Goal: Transaction & Acquisition: Purchase product/service

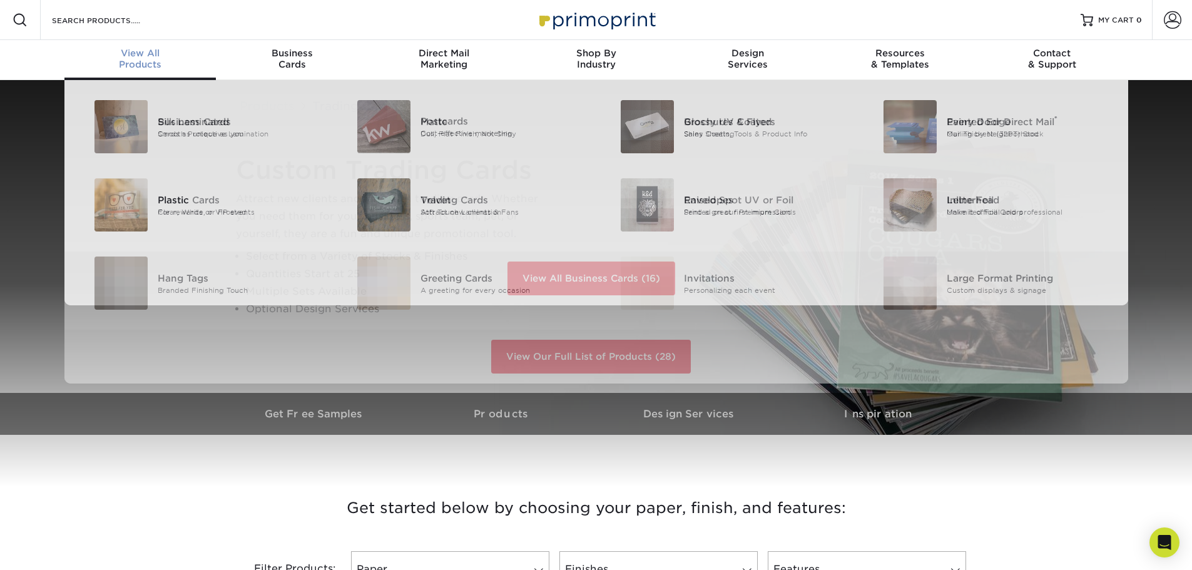
click at [140, 64] on div "View All Products" at bounding box center [140, 59] width 152 height 23
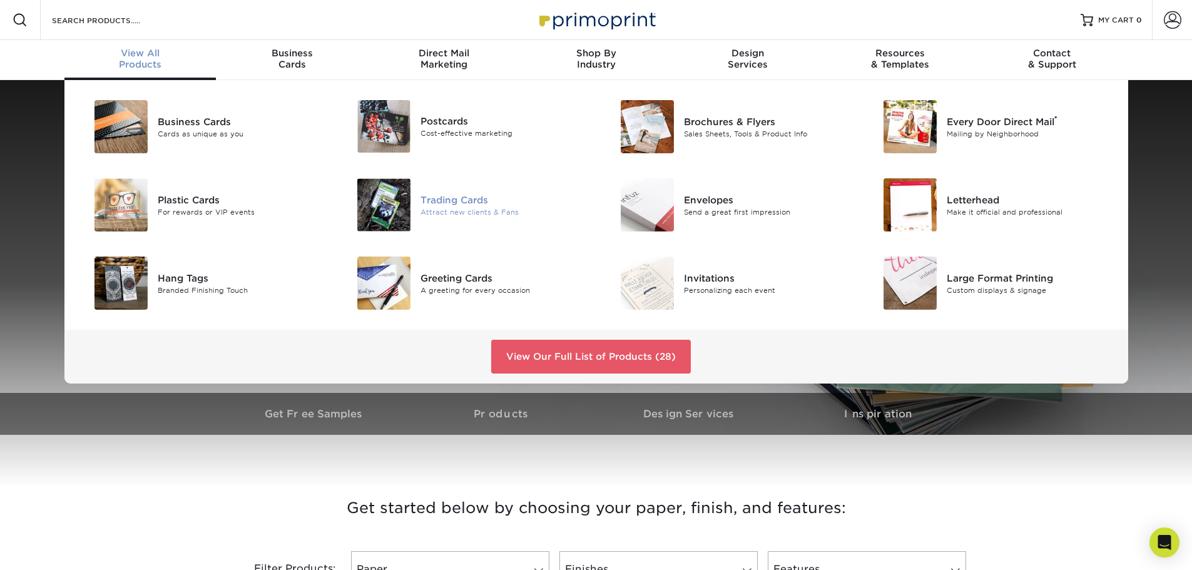
click at [387, 198] on img at bounding box center [383, 204] width 53 height 53
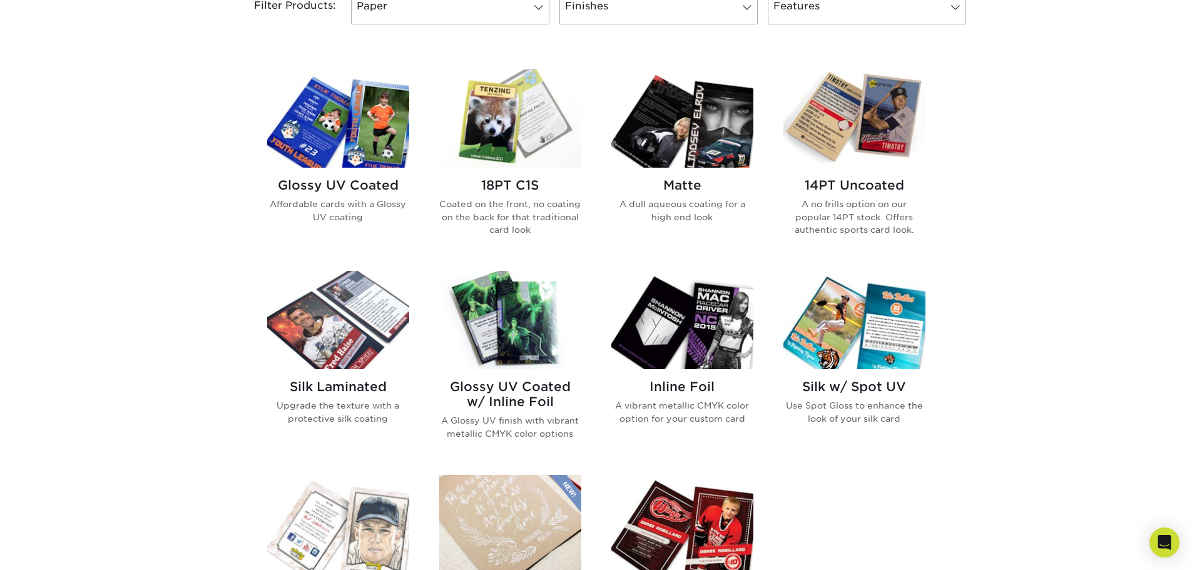
click at [856, 141] on img at bounding box center [855, 118] width 142 height 98
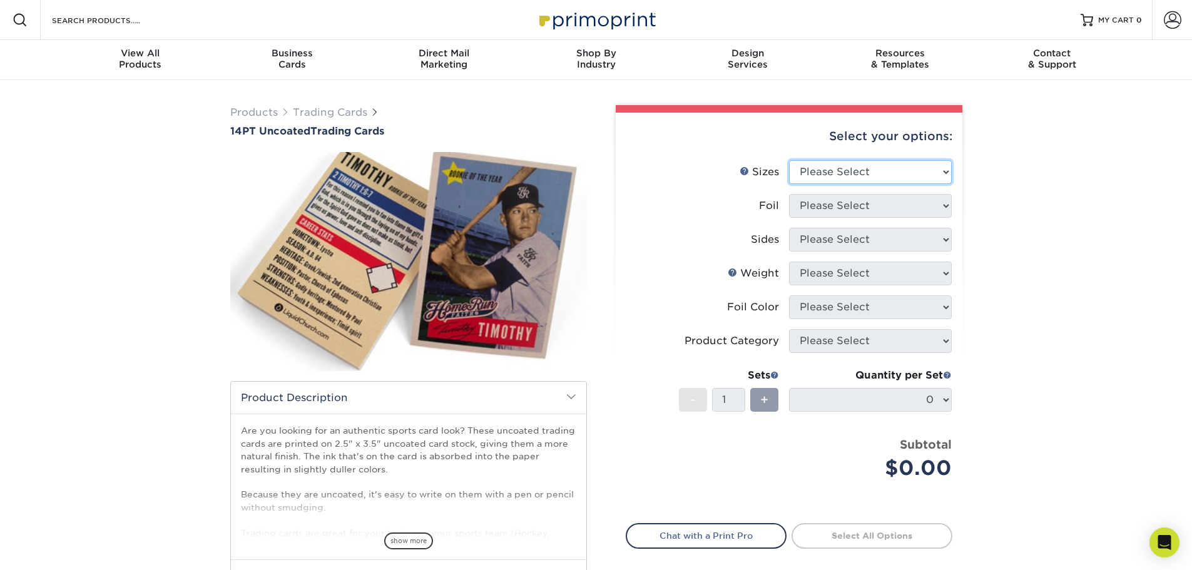
select select "2.50x3.50"
select select "0"
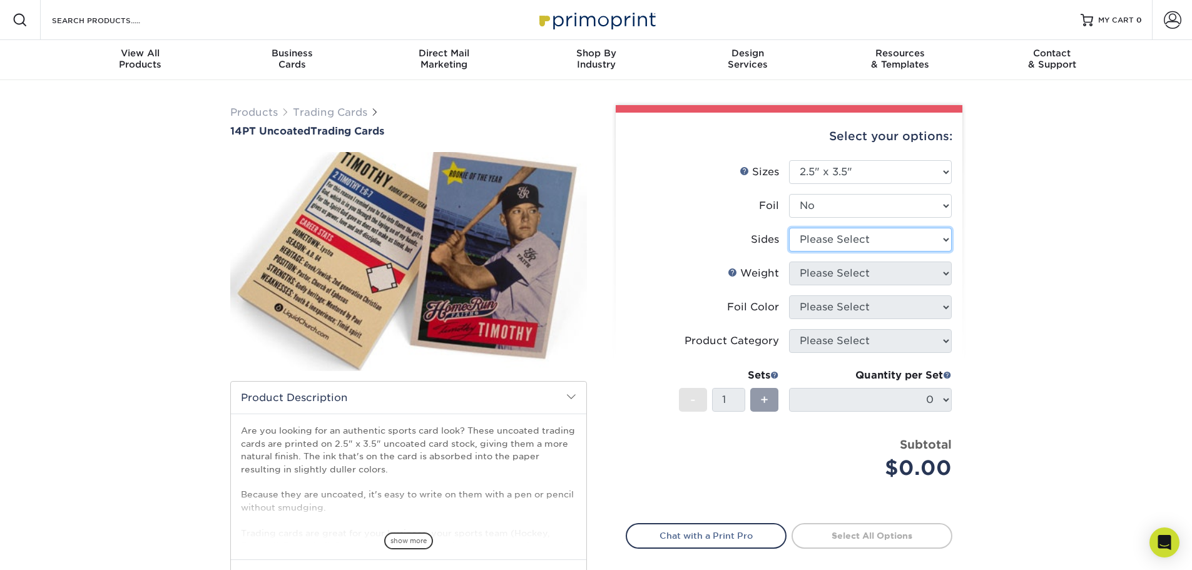
select select "13abbda7-1d64-4f25-8bb2-c179b224825d"
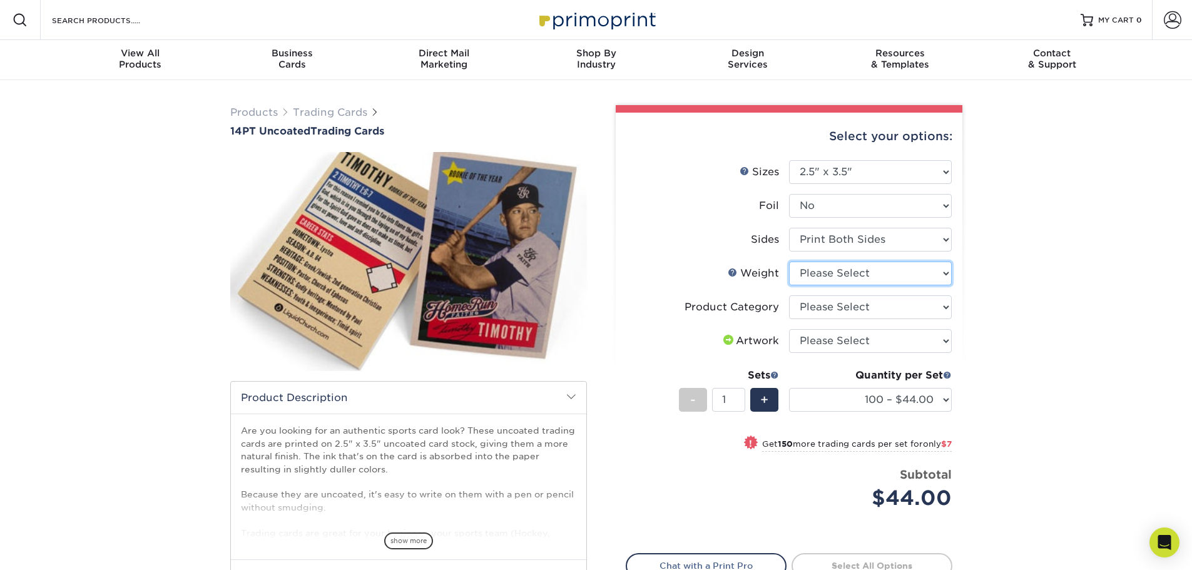
select select "14PT Uncoated"
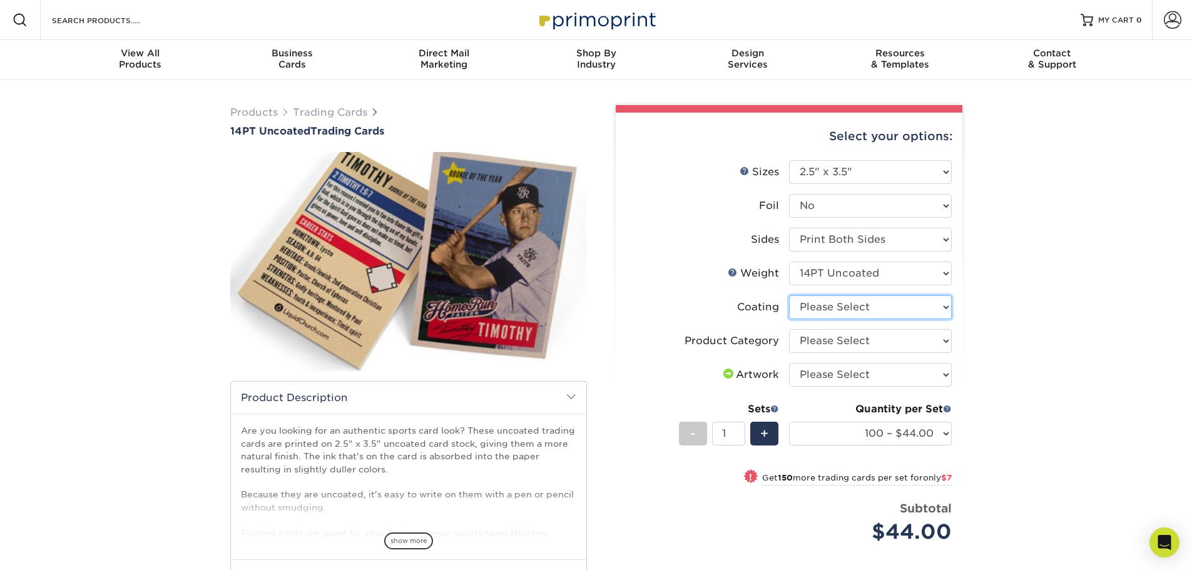
select select "3e7618de-abca-4bda-9f97-8b9129e913d8"
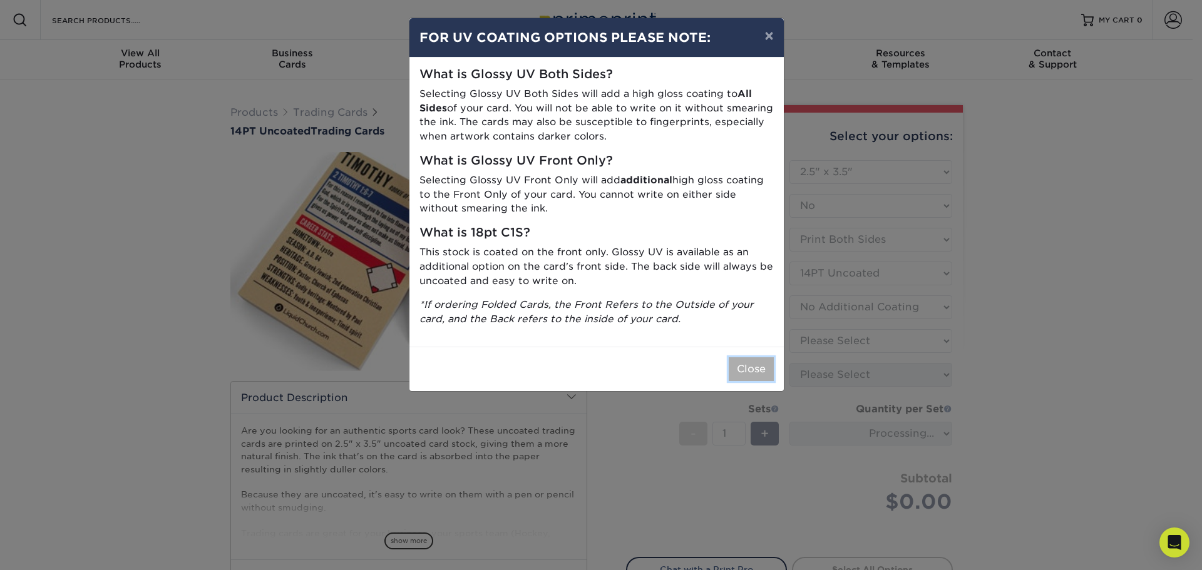
click at [746, 369] on button "Close" at bounding box center [750, 369] width 45 height 24
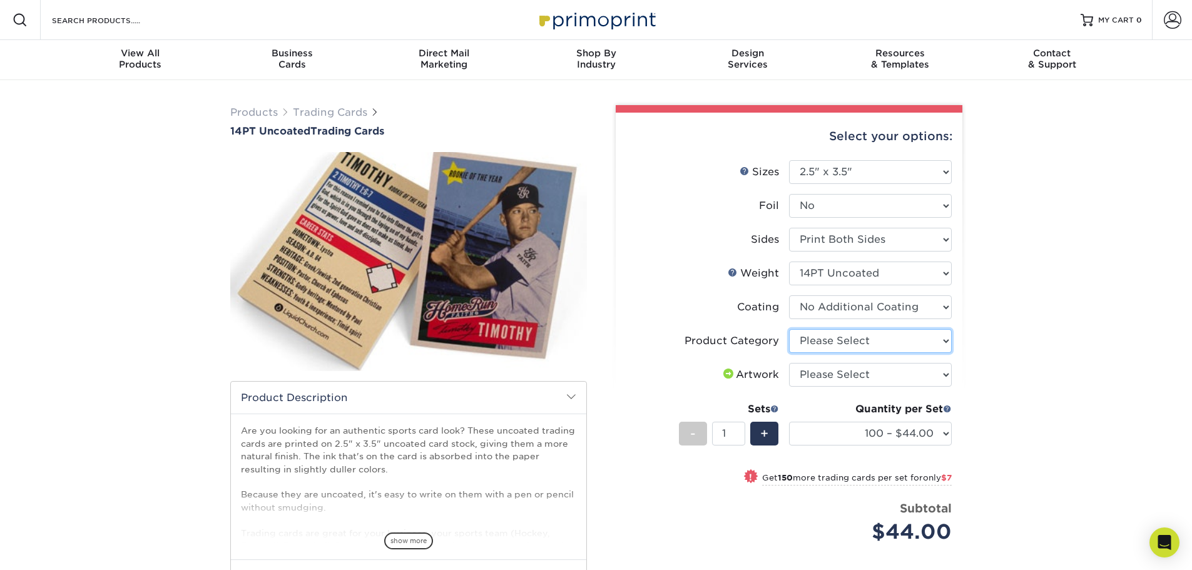
select select "c2f9bce9-36c2-409d-b101-c29d9d031e18"
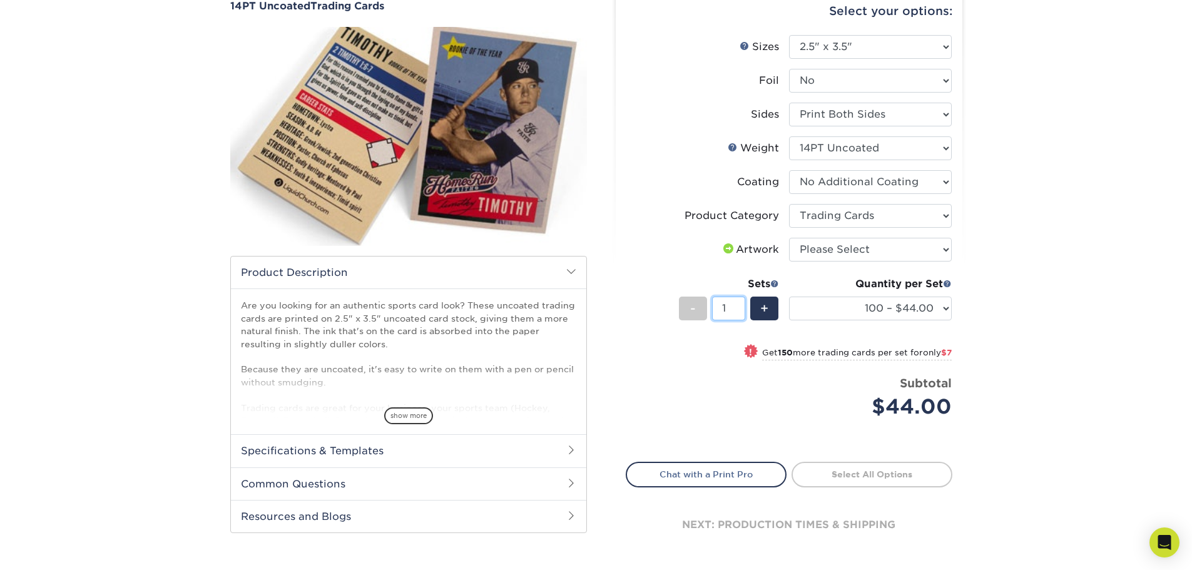
click at [733, 310] on input "1" at bounding box center [728, 309] width 33 height 24
drag, startPoint x: 718, startPoint y: 364, endPoint x: 709, endPoint y: 386, distance: 23.8
click at [709, 386] on div "Price per set $44.00" at bounding box center [707, 399] width 163 height 48
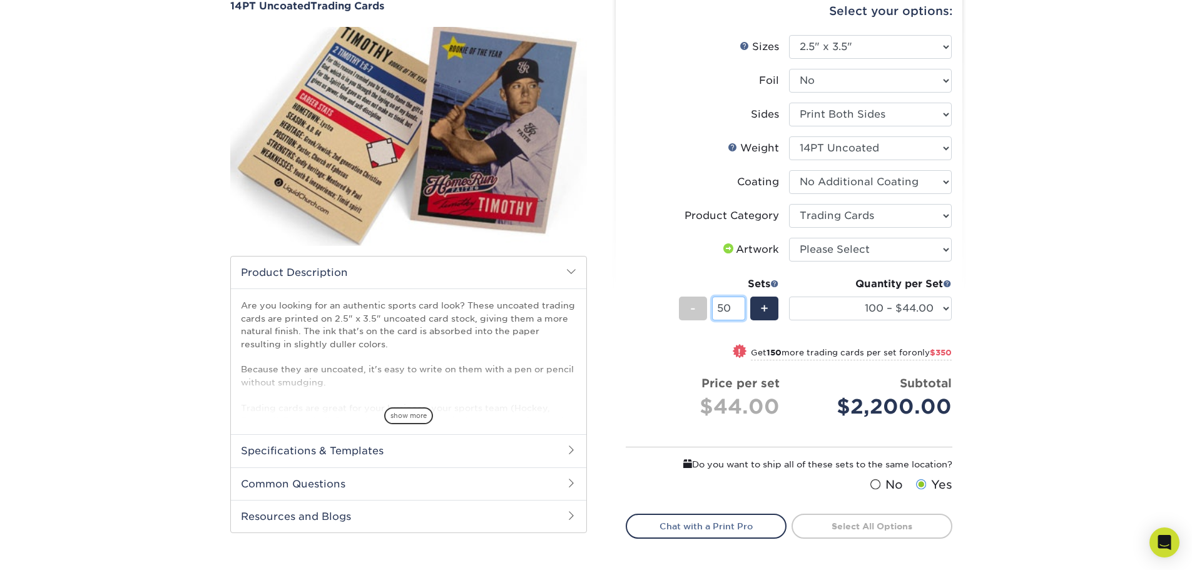
drag, startPoint x: 742, startPoint y: 309, endPoint x: 714, endPoint y: 305, distance: 27.9
click at [714, 305] on input "50" at bounding box center [728, 309] width 33 height 24
click at [693, 354] on div "! Get 150 more trading cards per set for only $350" at bounding box center [788, 360] width 325 height 30
type input "50"
select select "250 – $51.00"
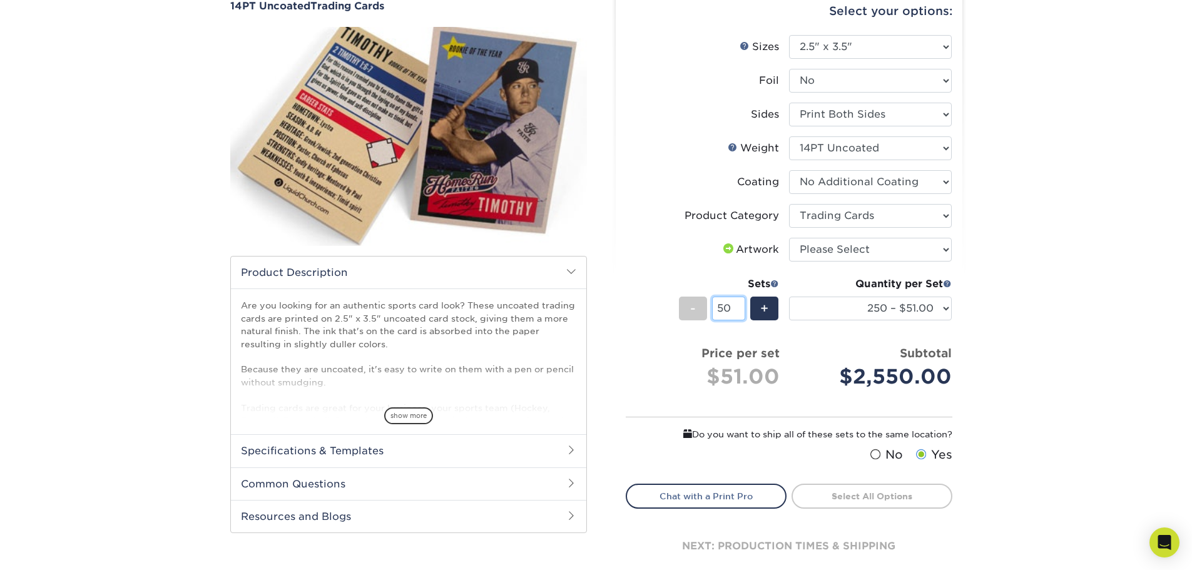
click at [734, 311] on input "50" at bounding box center [728, 309] width 33 height 24
drag, startPoint x: 734, startPoint y: 310, endPoint x: 717, endPoint y: 307, distance: 17.8
click at [717, 307] on input "50" at bounding box center [728, 309] width 33 height 24
click at [1180, 353] on div "Products Trading Cards 14PT Uncoated Trading Cards show more Templates" at bounding box center [596, 292] width 1192 height 674
click at [1061, 342] on div "Products Trading Cards 14PT Uncoated Trading Cards show more Templates" at bounding box center [596, 292] width 1192 height 674
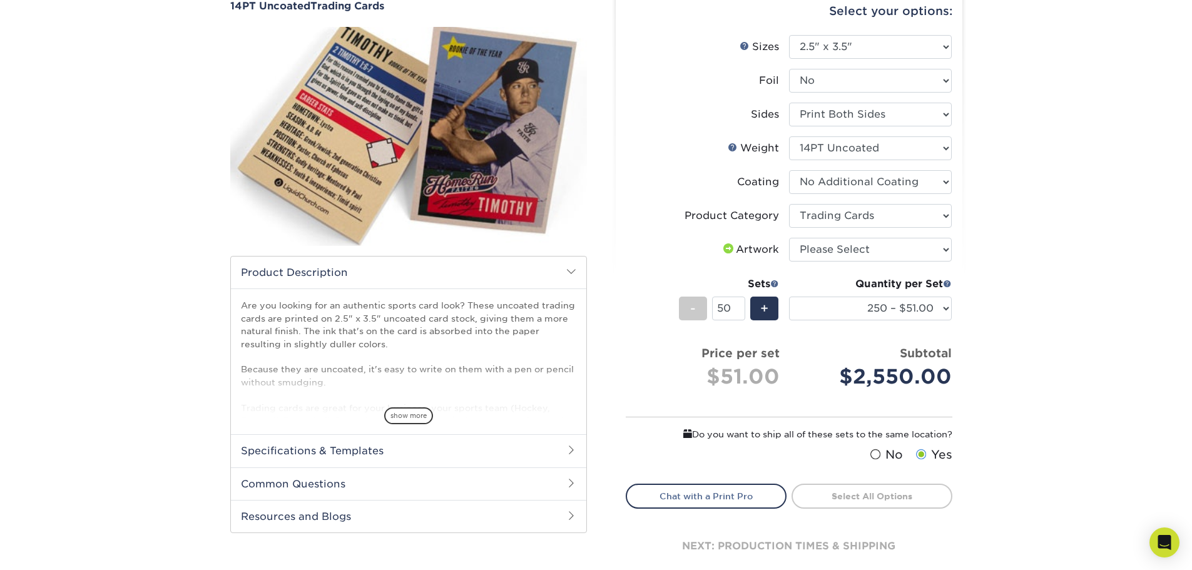
scroll to position [0, 0]
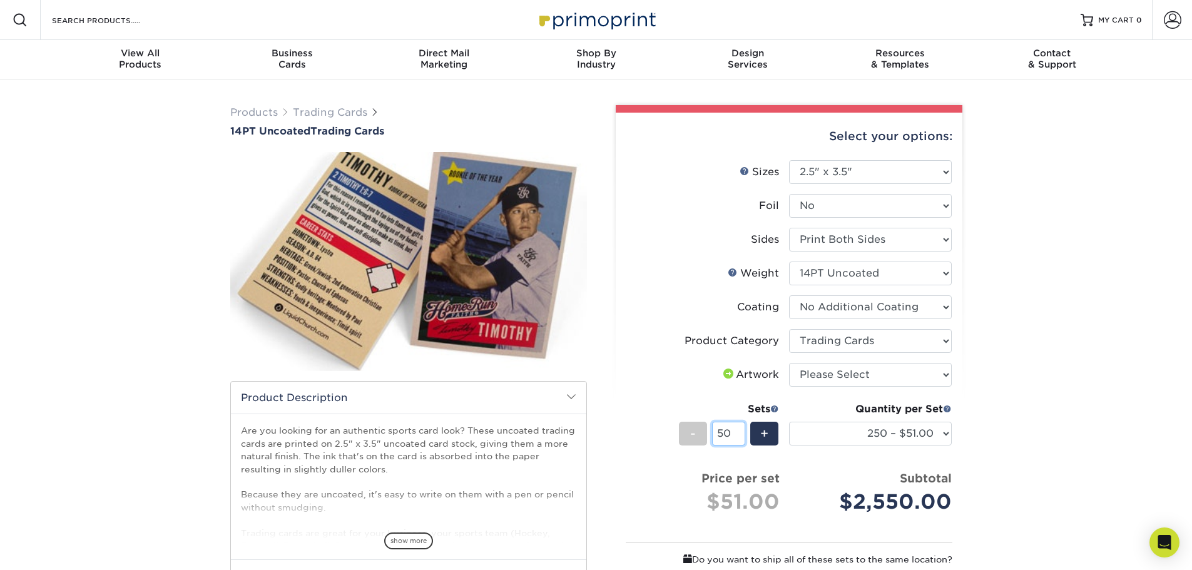
drag, startPoint x: 735, startPoint y: 434, endPoint x: 719, endPoint y: 432, distance: 16.3
click at [719, 432] on input "50" at bounding box center [728, 434] width 33 height 24
type input "1"
click at [825, 466] on li "Sets - 1 + Quantity per Set 100 – $44.00 250 – $51.00 500 – $54.00 1000 – $78.0…" at bounding box center [788, 433] width 325 height 73
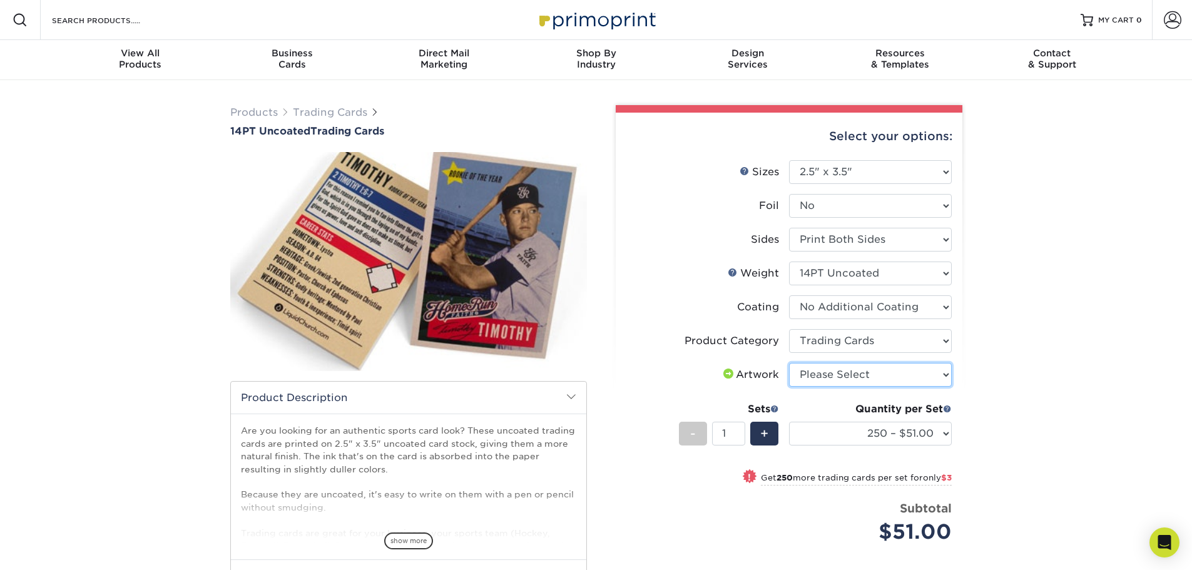
select select "upload"
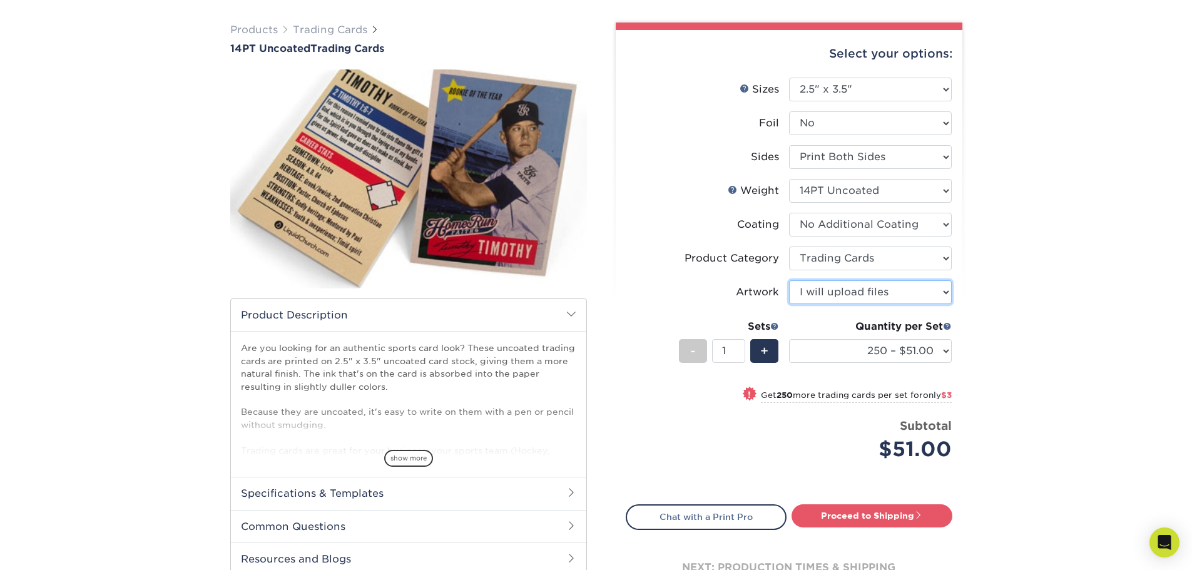
scroll to position [63, 0]
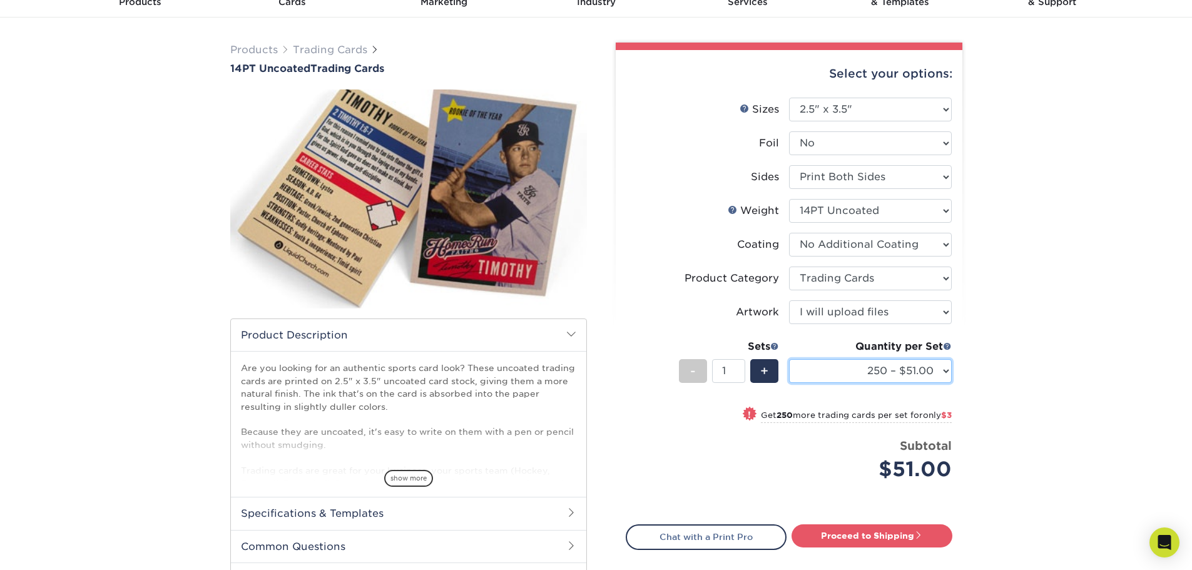
select select "500 – $54.00"
click at [1013, 334] on div "Products Trading Cards 14PT Uncoated Trading Cards show more Templates" at bounding box center [596, 344] width 1192 height 653
click at [1017, 355] on div "Products Trading Cards 14PT Uncoated Trading Cards show more Templates" at bounding box center [596, 344] width 1192 height 653
click at [1023, 363] on div "Products Trading Cards 14PT Uncoated Trading Cards show more Templates" at bounding box center [596, 344] width 1192 height 653
click at [876, 535] on link "Proceed to Shipping" at bounding box center [872, 535] width 161 height 23
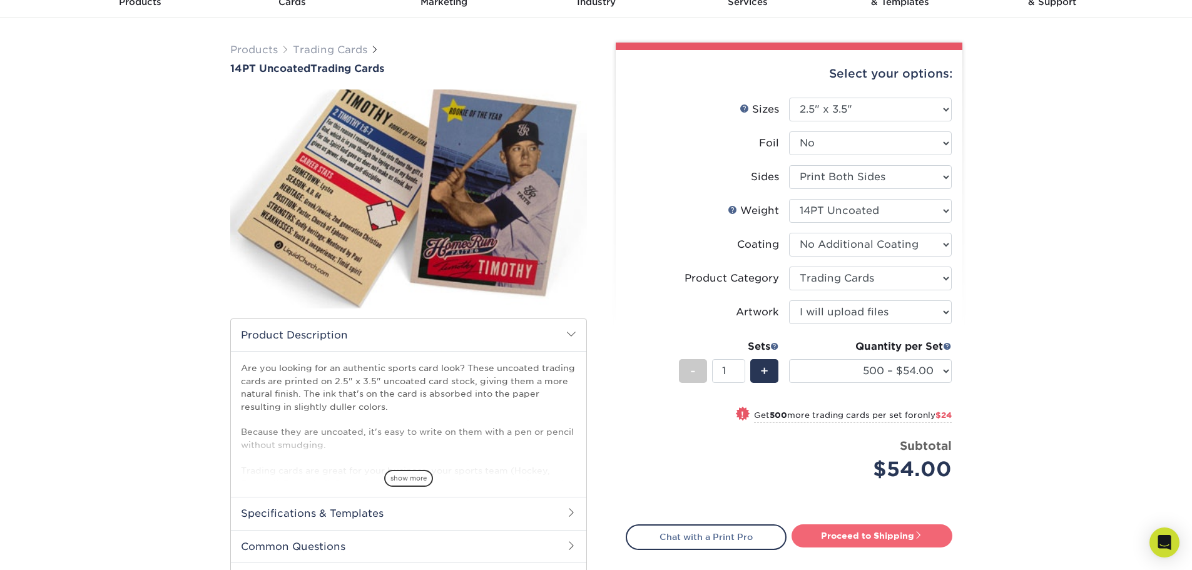
type input "Set 1"
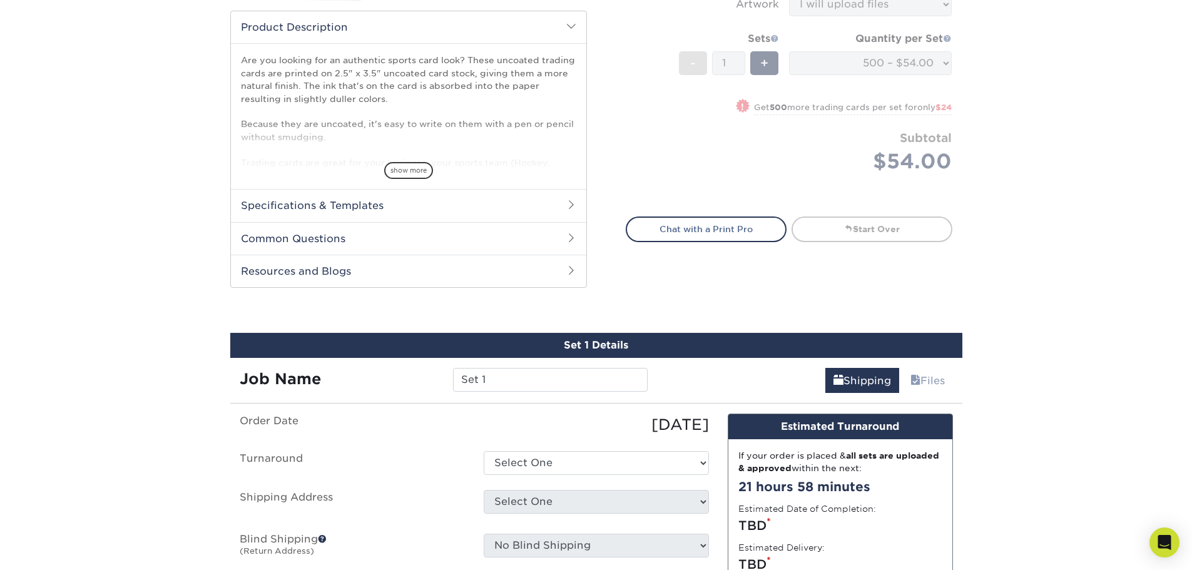
scroll to position [621, 0]
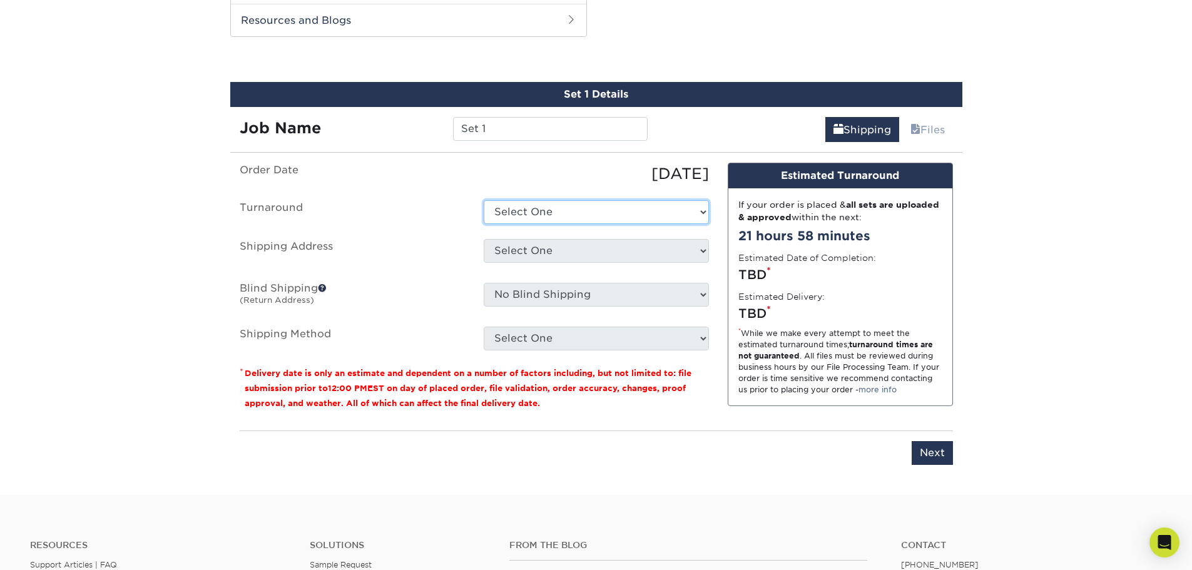
select select "4fe6641b-d2b5-4b69-b318-eeba48f4ed83"
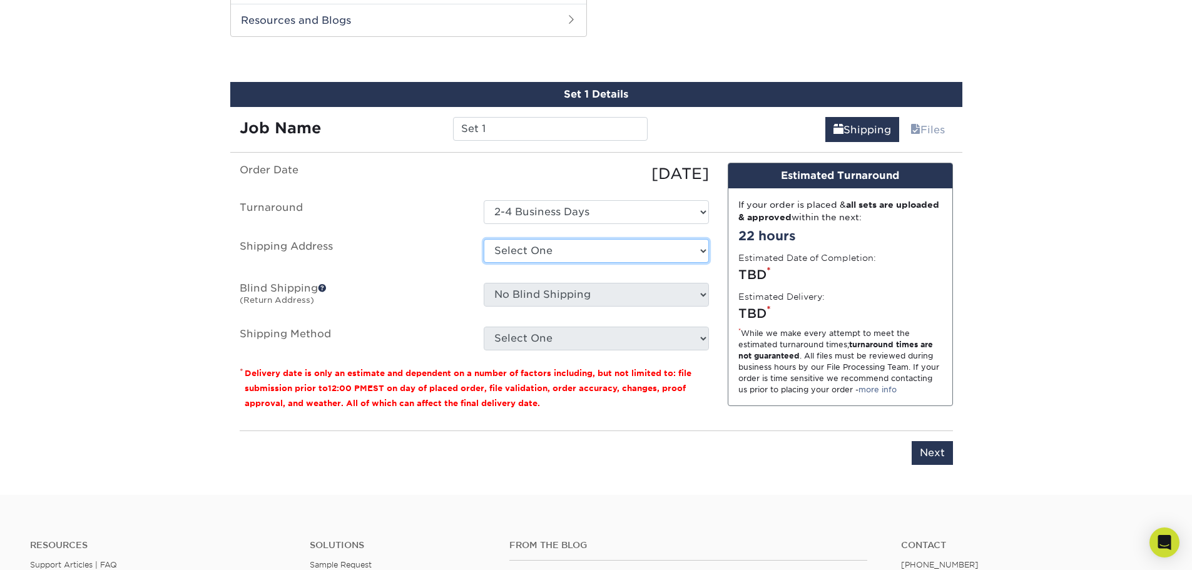
select select "newaddress"
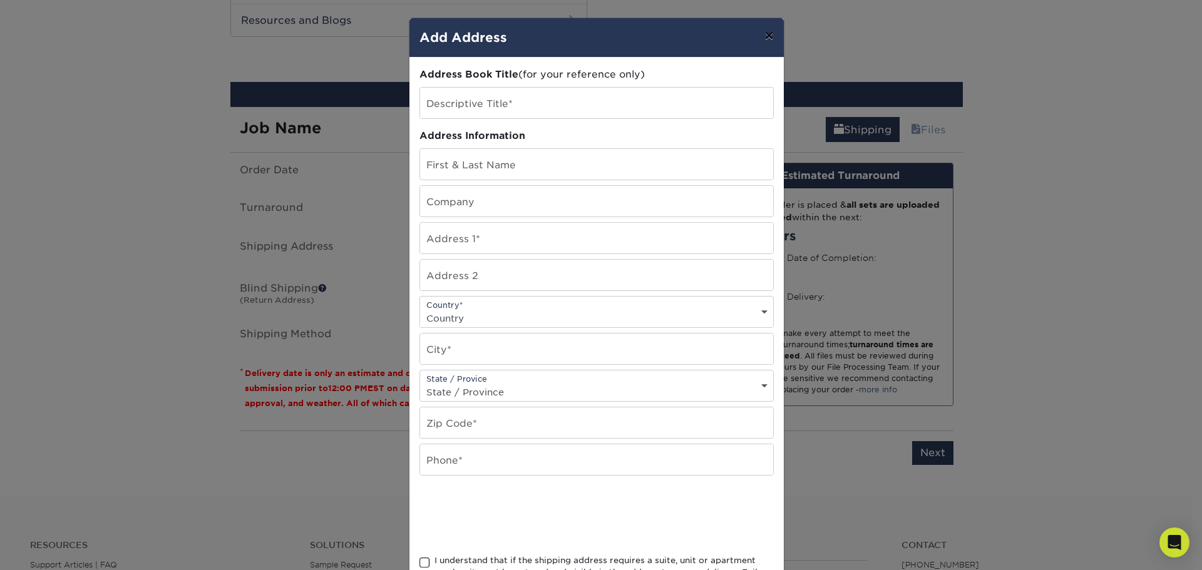
click at [768, 33] on button "×" at bounding box center [768, 35] width 29 height 35
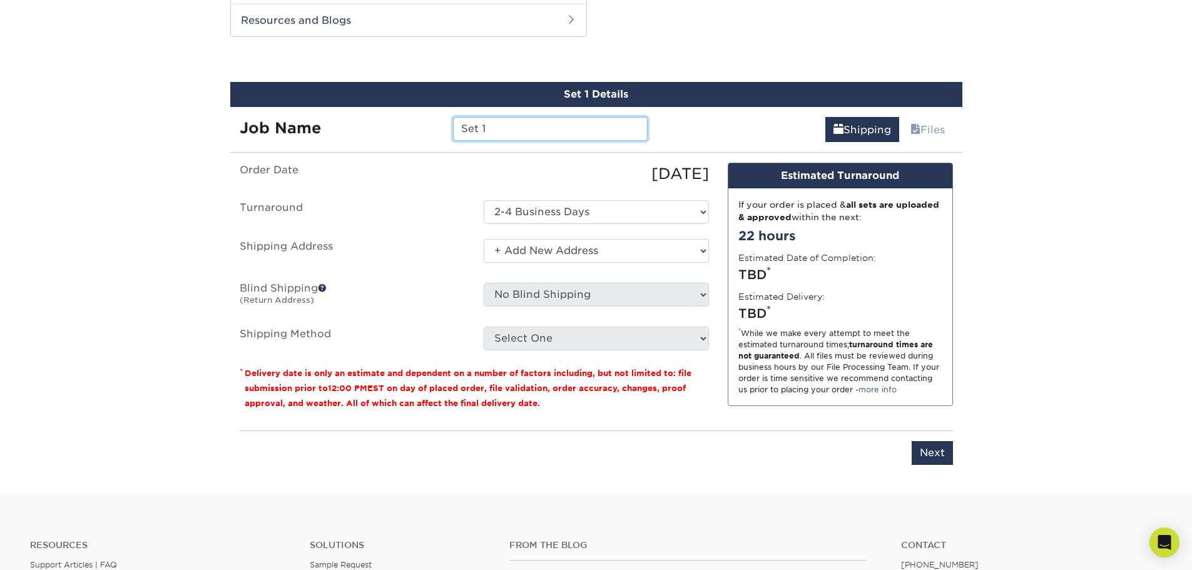
click at [519, 137] on input "Set 1" at bounding box center [550, 129] width 195 height 24
drag, startPoint x: 519, startPoint y: 137, endPoint x: 411, endPoint y: 125, distance: 108.9
click at [411, 125] on div "Job Name Set 1" at bounding box center [443, 129] width 427 height 24
type input "C-17 Trading Card"
click at [707, 128] on div "Shipping Files" at bounding box center [809, 124] width 305 height 35
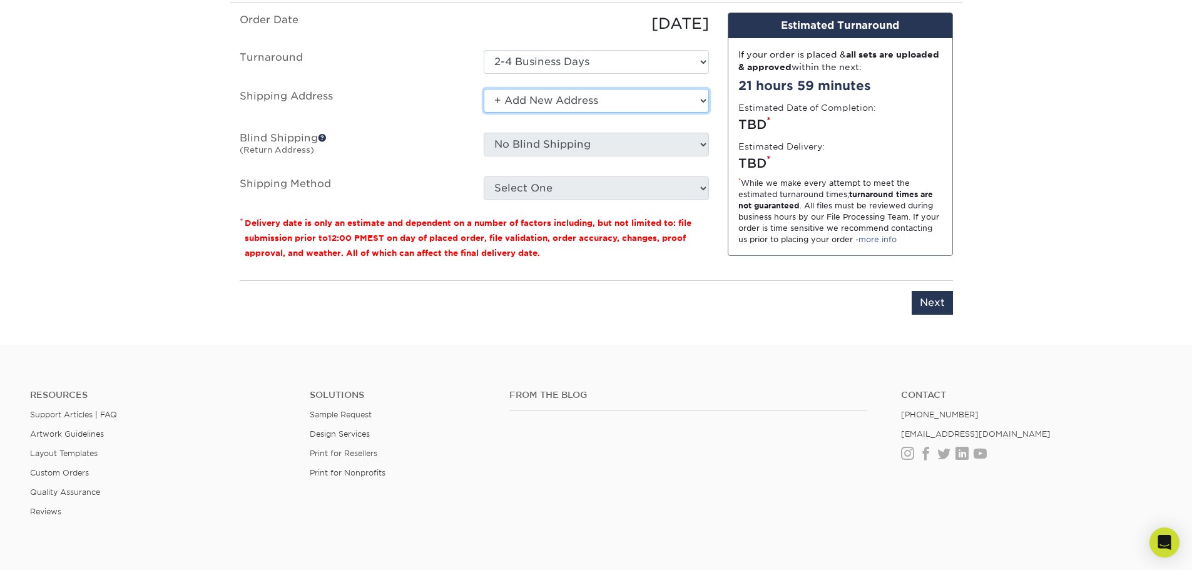
scroll to position [809, 0]
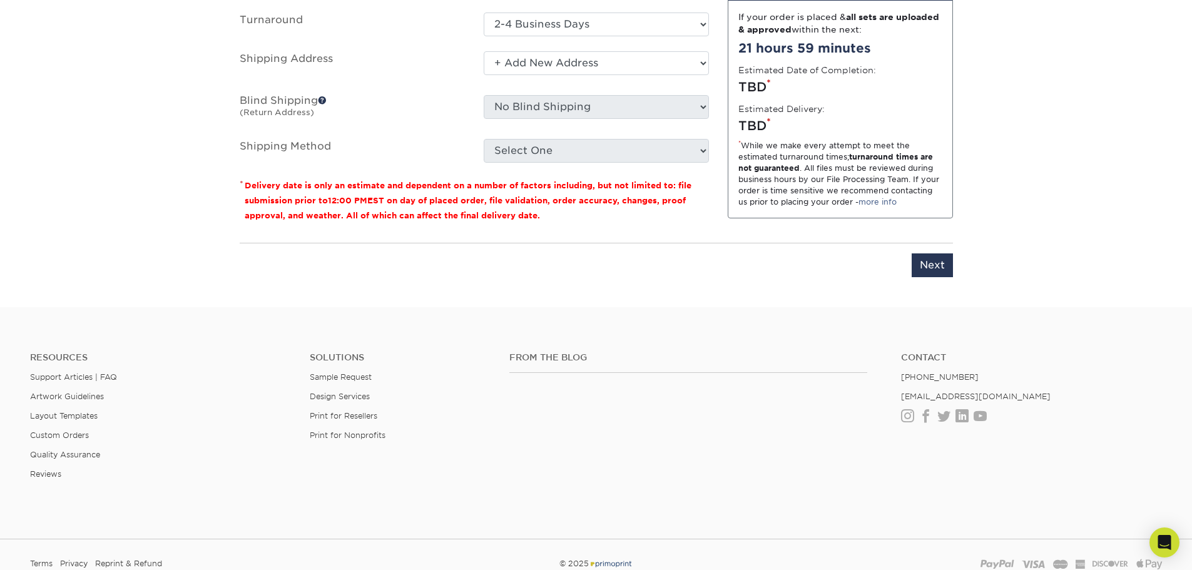
click at [671, 243] on hr at bounding box center [596, 243] width 713 height 1
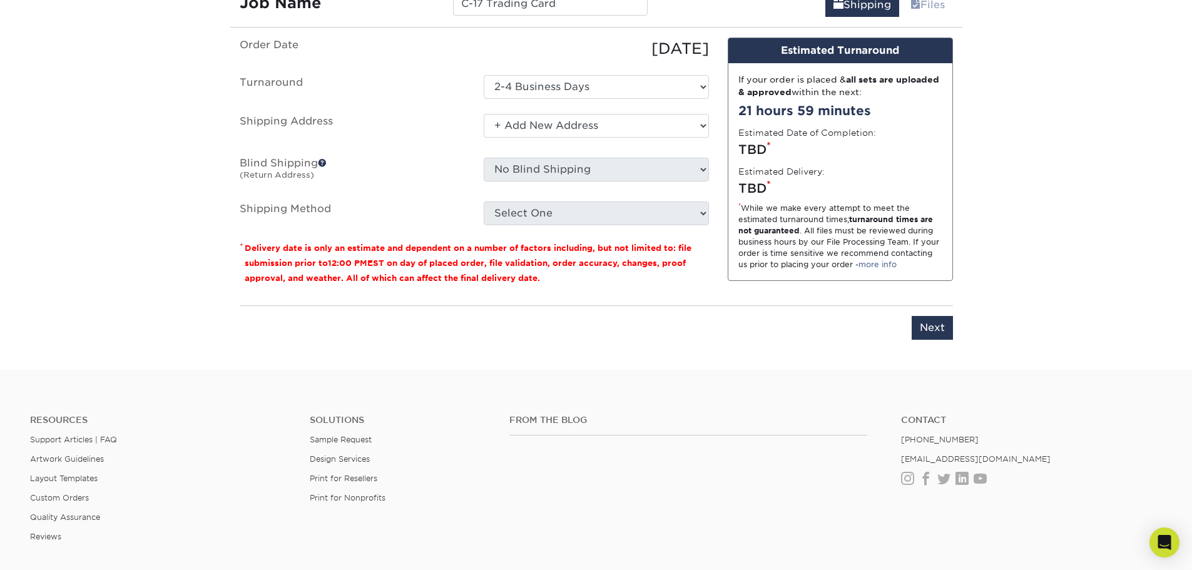
scroll to position [684, 0]
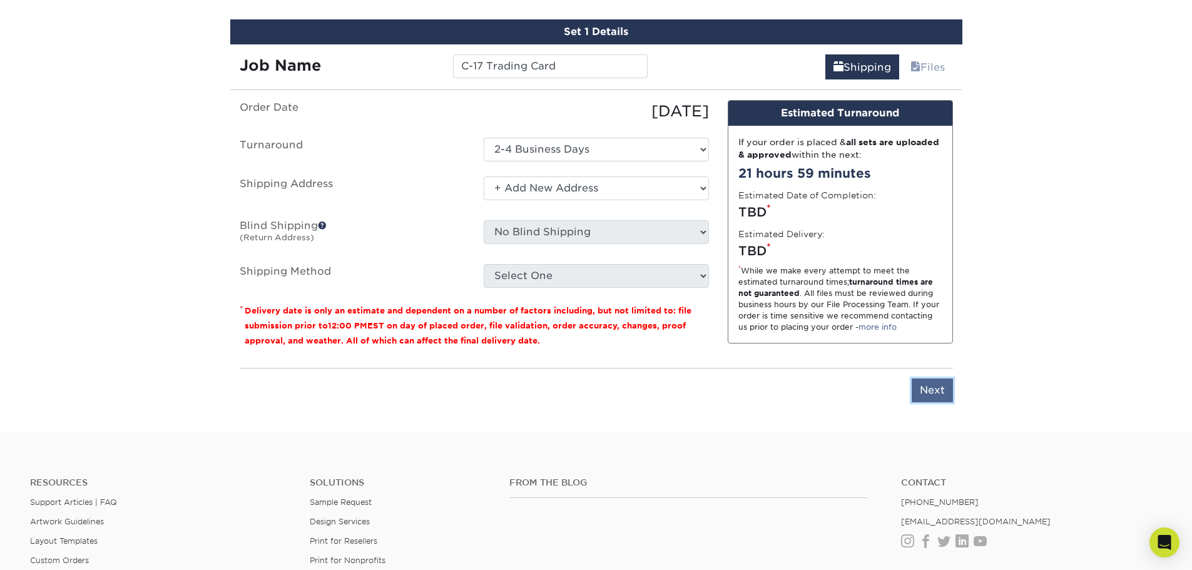
click at [926, 390] on input "Next" at bounding box center [932, 391] width 41 height 24
type input "Next"
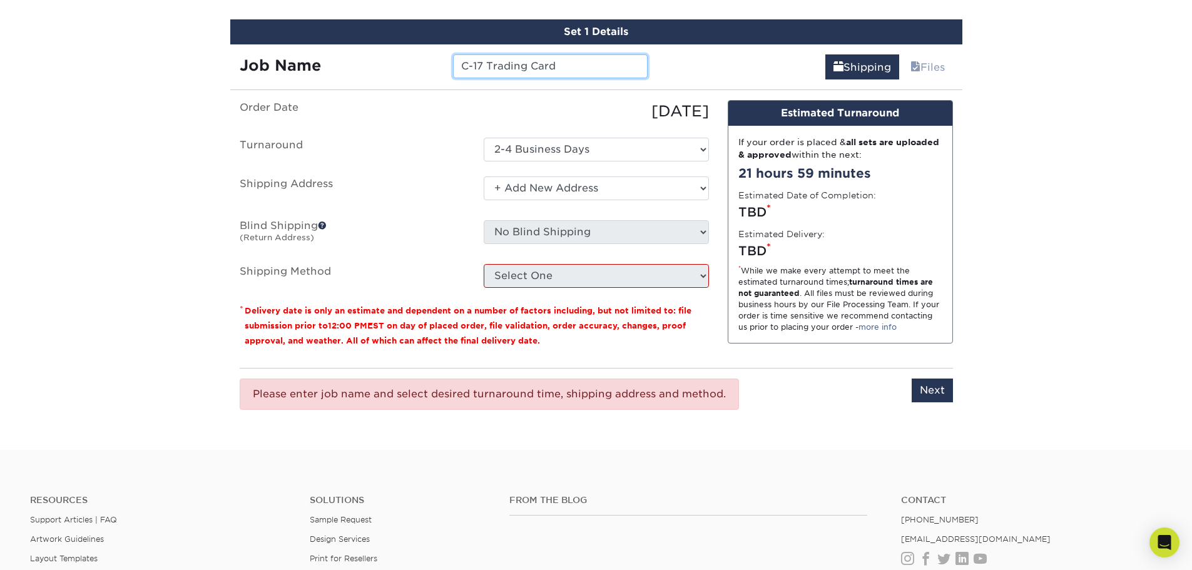
click at [528, 63] on input "C-17 Trading Card" at bounding box center [550, 66] width 195 height 24
click at [608, 66] on input "C-17 Trading Card" at bounding box center [550, 66] width 195 height 24
click at [842, 68] on link "Shipping" at bounding box center [862, 66] width 74 height 25
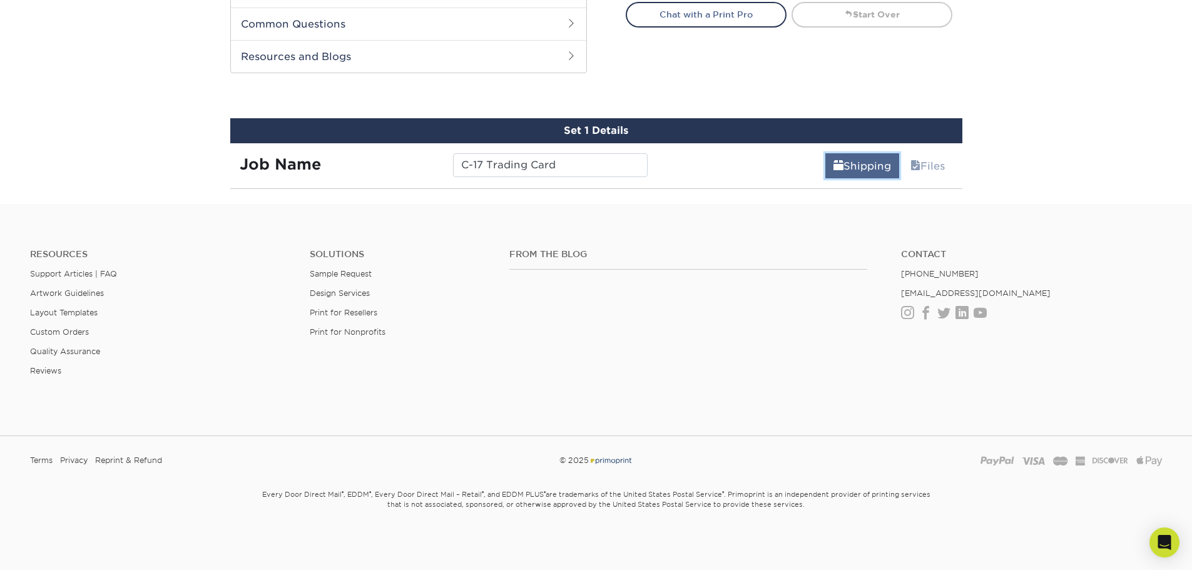
click at [846, 163] on link "Shipping" at bounding box center [862, 165] width 74 height 25
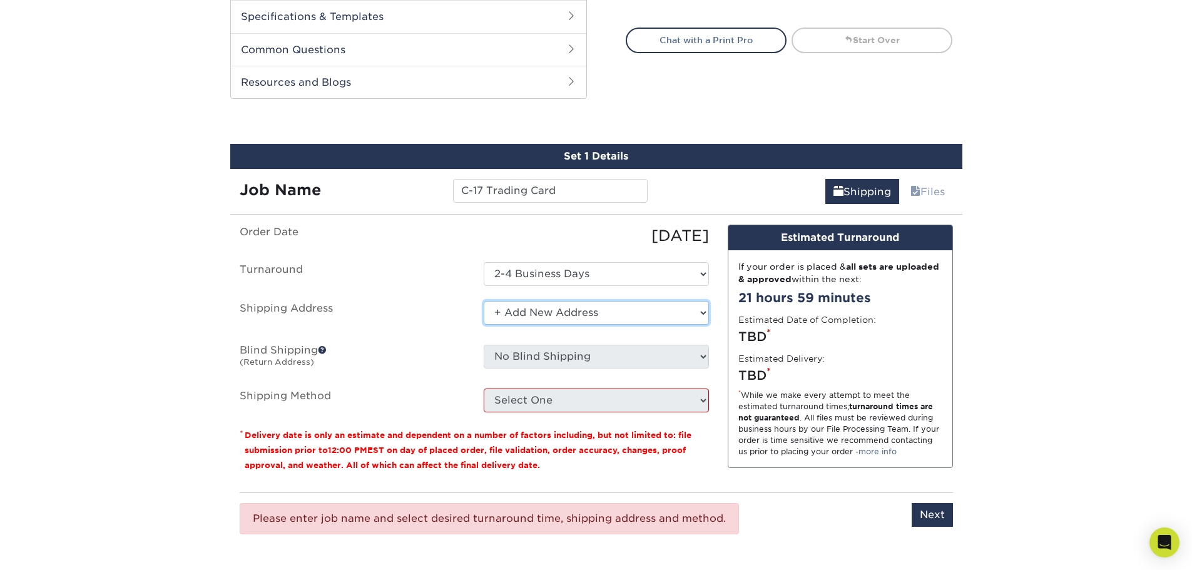
scroll to position [621, 0]
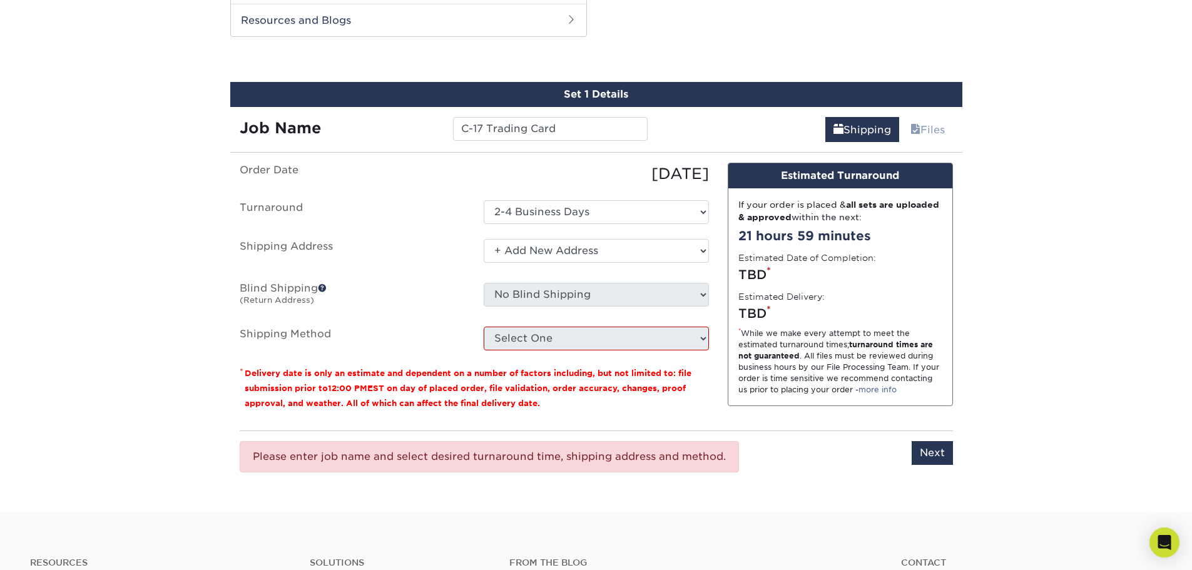
click at [754, 272] on div "TBD *" at bounding box center [840, 274] width 204 height 19
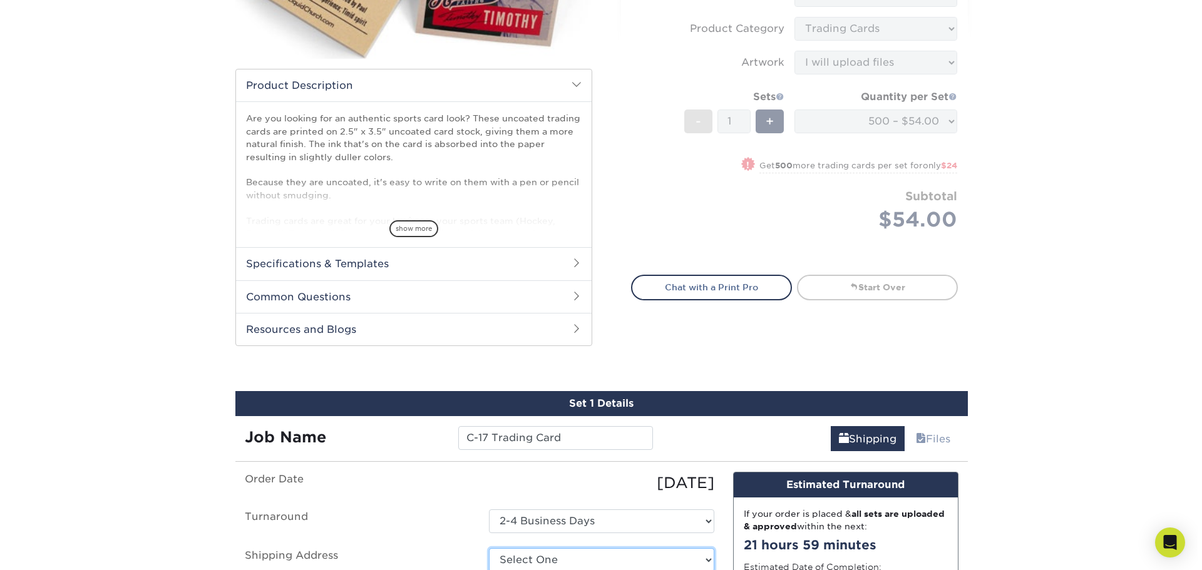
scroll to position [625, 0]
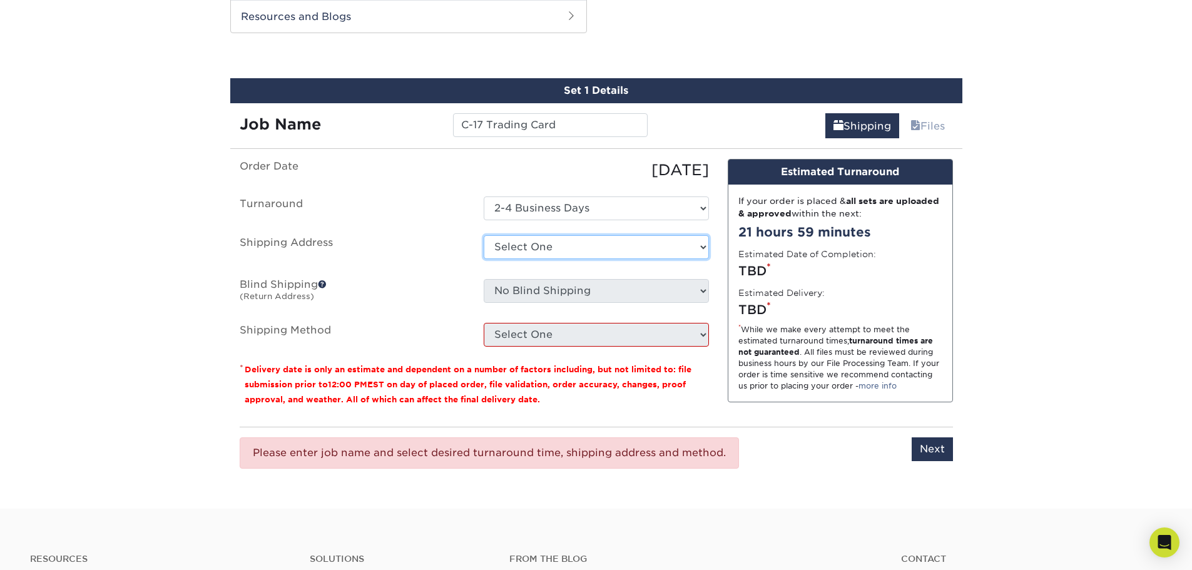
select select "newaddress"
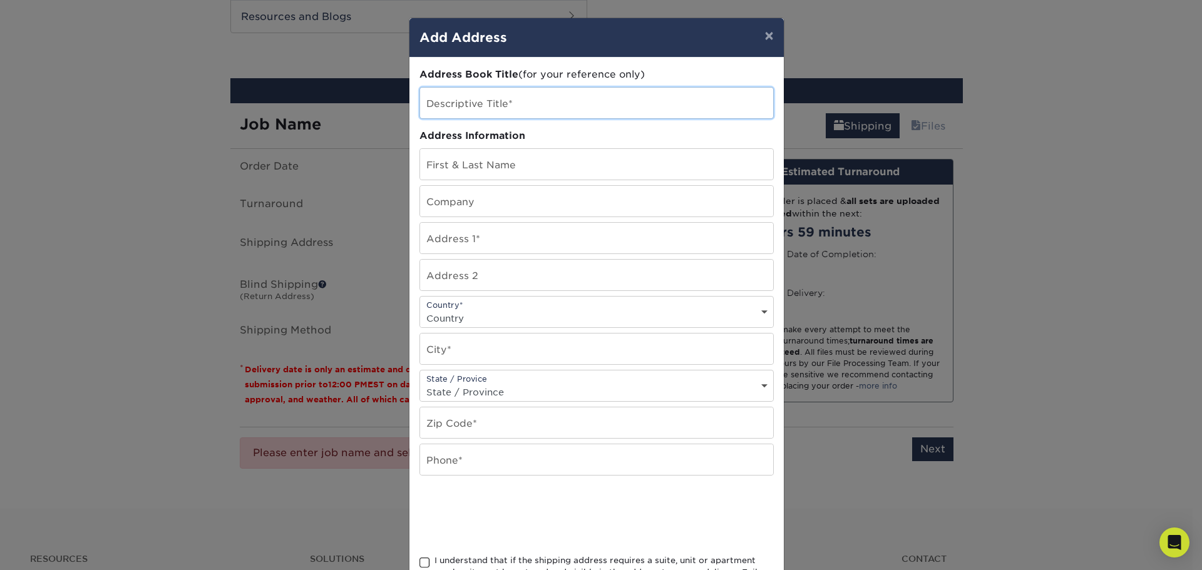
click at [449, 109] on input "text" at bounding box center [596, 103] width 353 height 31
type input "Home"
type input "[PERSON_NAME]"
type input "366 Nightingale Dr"
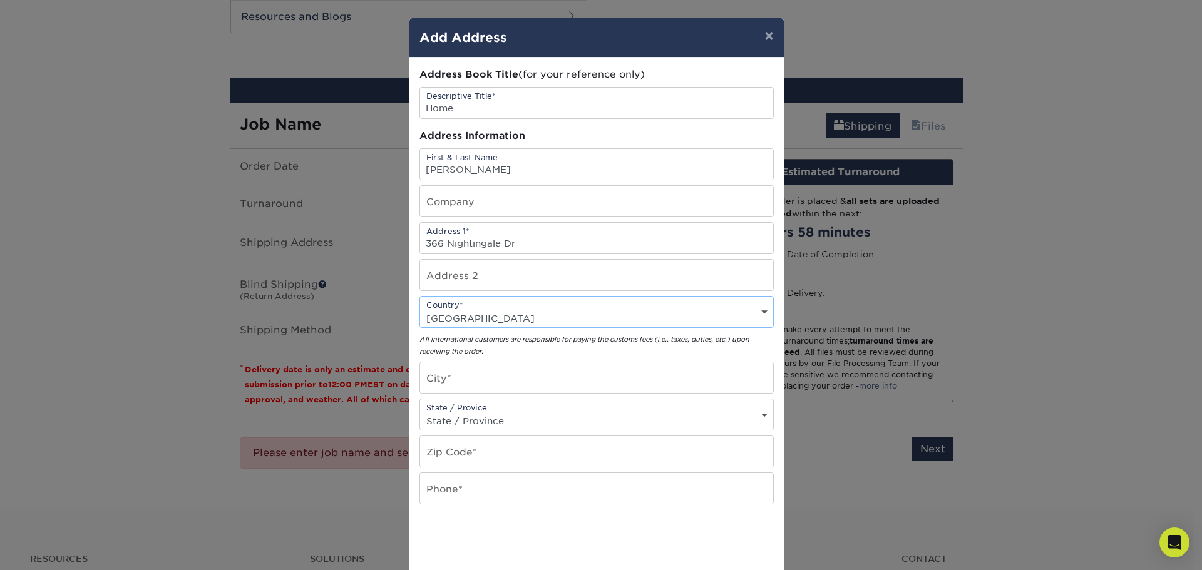
click at [443, 308] on div "Country* Country [GEOGRAPHIC_DATA] [GEOGRAPHIC_DATA] --------------------------…" at bounding box center [596, 312] width 354 height 32
select select "US"
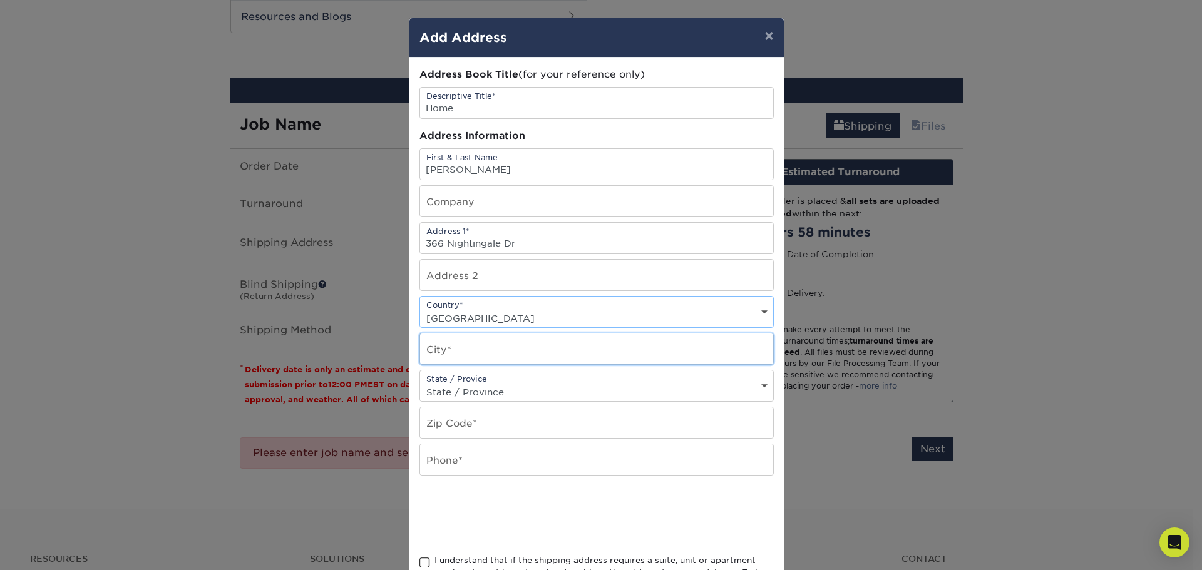
click at [452, 358] on input "text" at bounding box center [596, 349] width 353 height 31
type input "Milford"
select select "DE"
type input "19963"
click at [645, 498] on div at bounding box center [596, 515] width 354 height 49
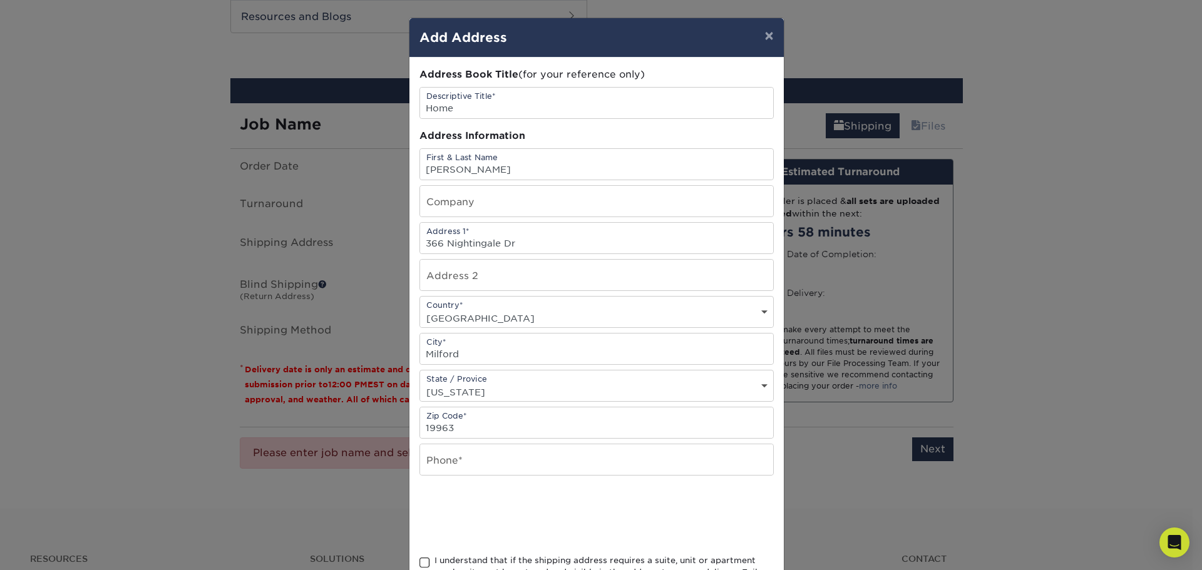
scroll to position [110, 0]
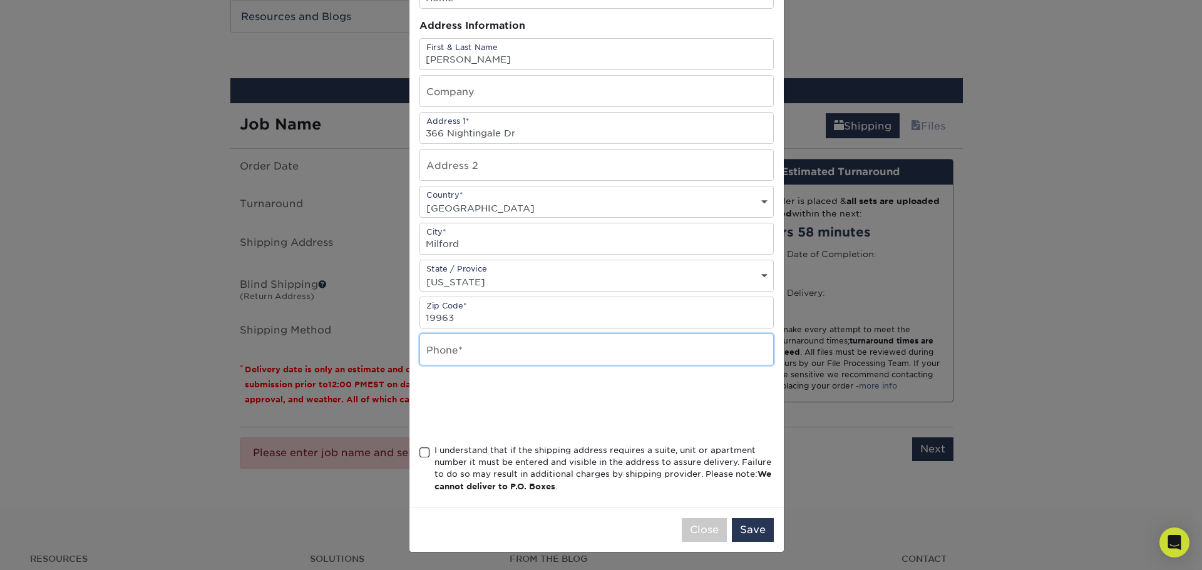
click at [447, 353] on input "text" at bounding box center [596, 349] width 353 height 31
type input "3023931991"
click at [419, 453] on span at bounding box center [424, 453] width 11 height 12
click at [0, 0] on input "I understand that if the shipping address requires a suite, unit or apartment n…" at bounding box center [0, 0] width 0 height 0
click at [760, 533] on button "Save" at bounding box center [753, 530] width 42 height 24
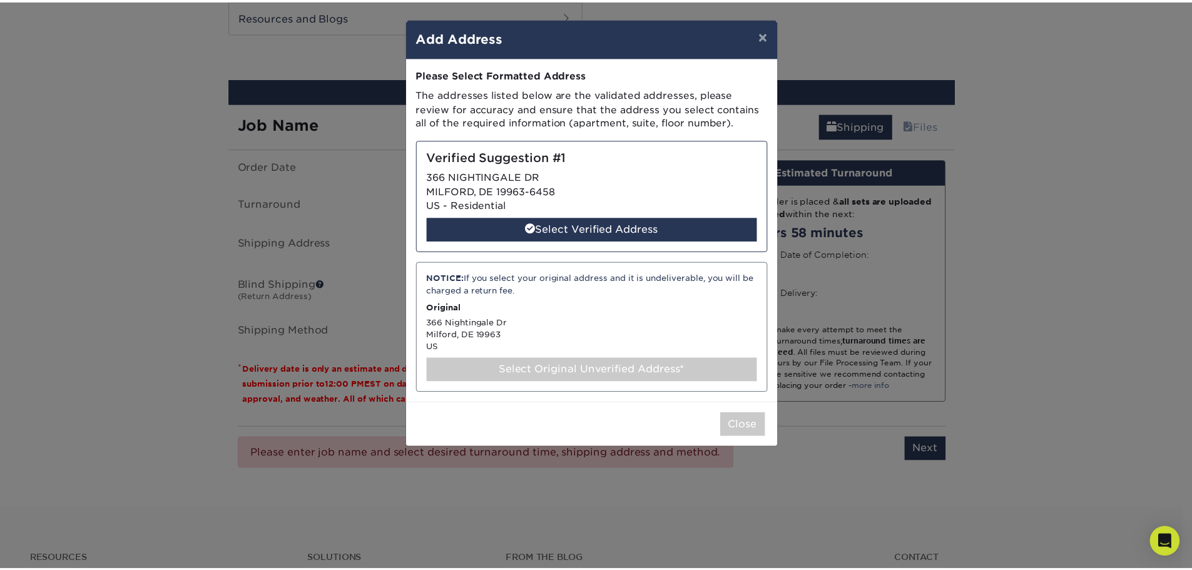
scroll to position [0, 0]
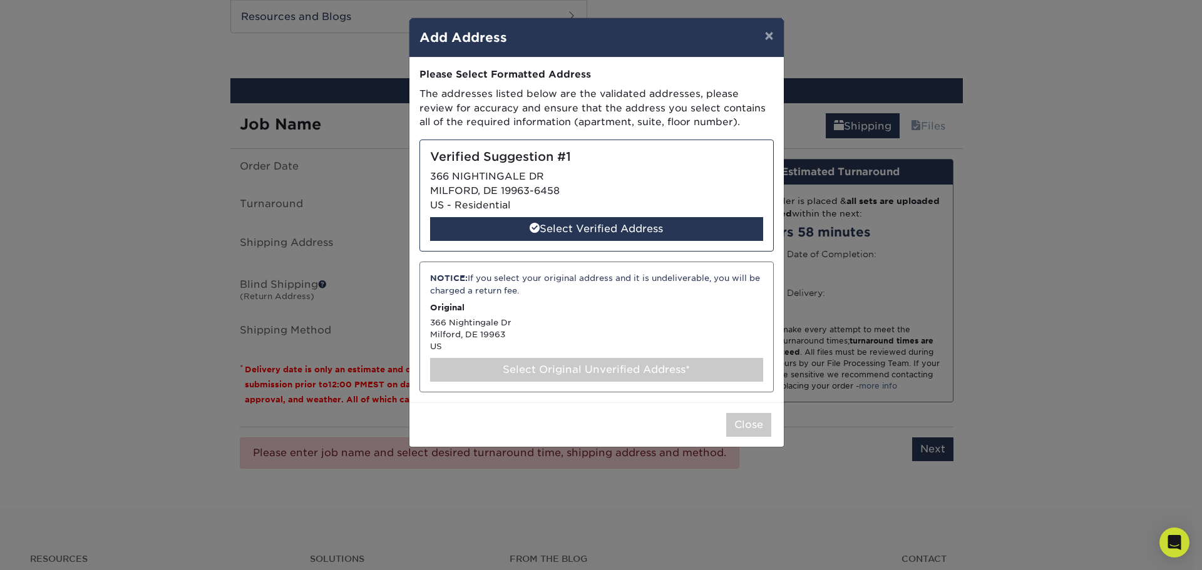
click at [504, 310] on p "Original" at bounding box center [596, 308] width 333 height 12
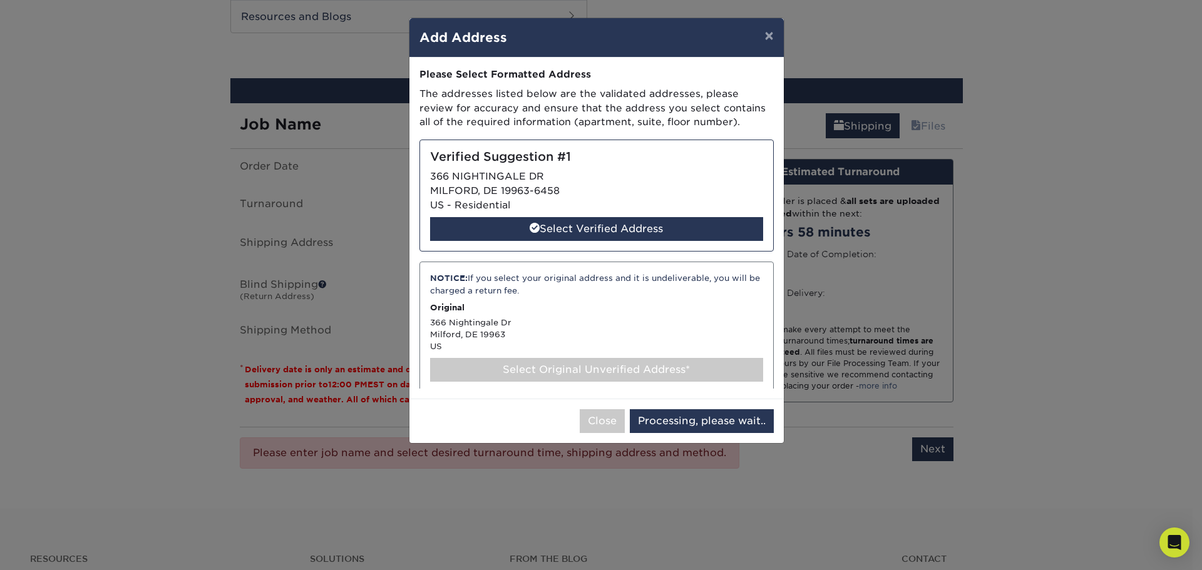
select select "285117"
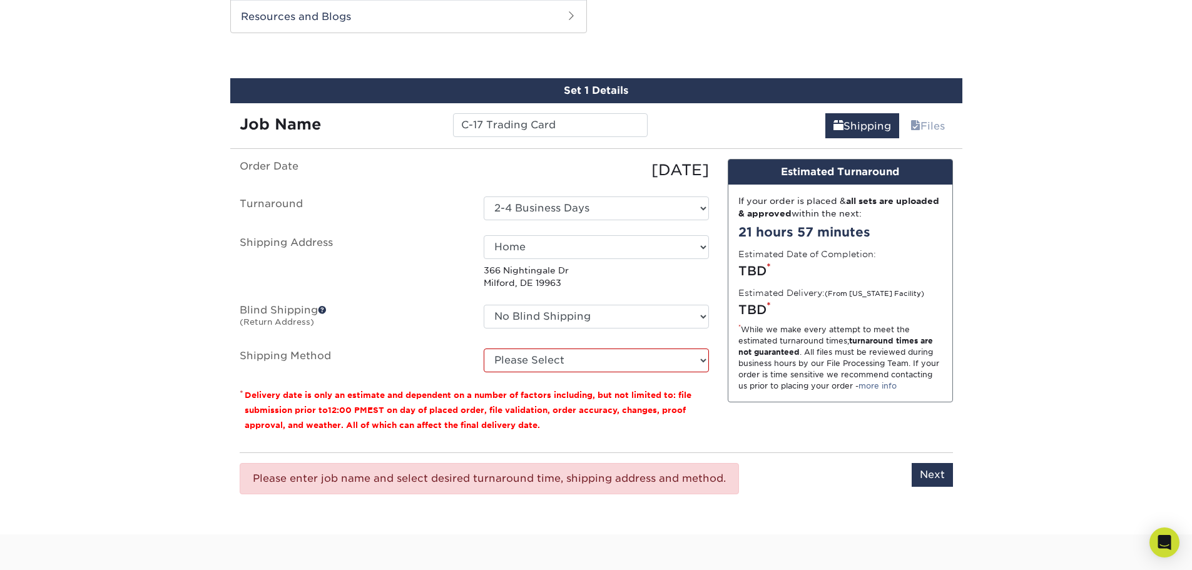
click at [772, 492] on div "Please enter job name and select desired turnaround time, shipping address and …" at bounding box center [596, 478] width 713 height 52
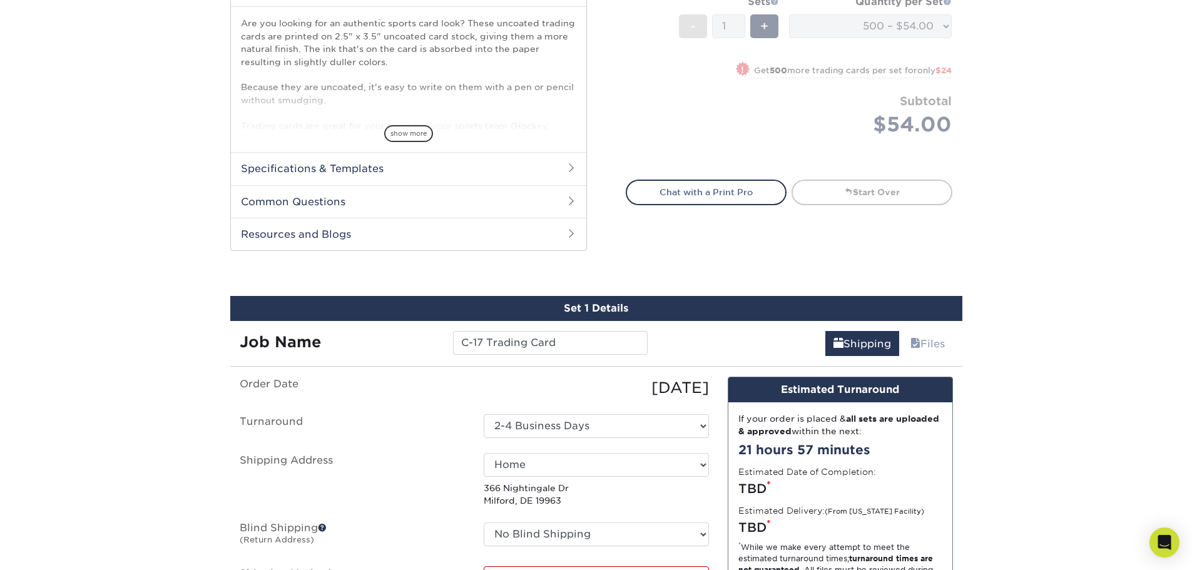
scroll to position [188, 0]
